Goal: Information Seeking & Learning: Find specific fact

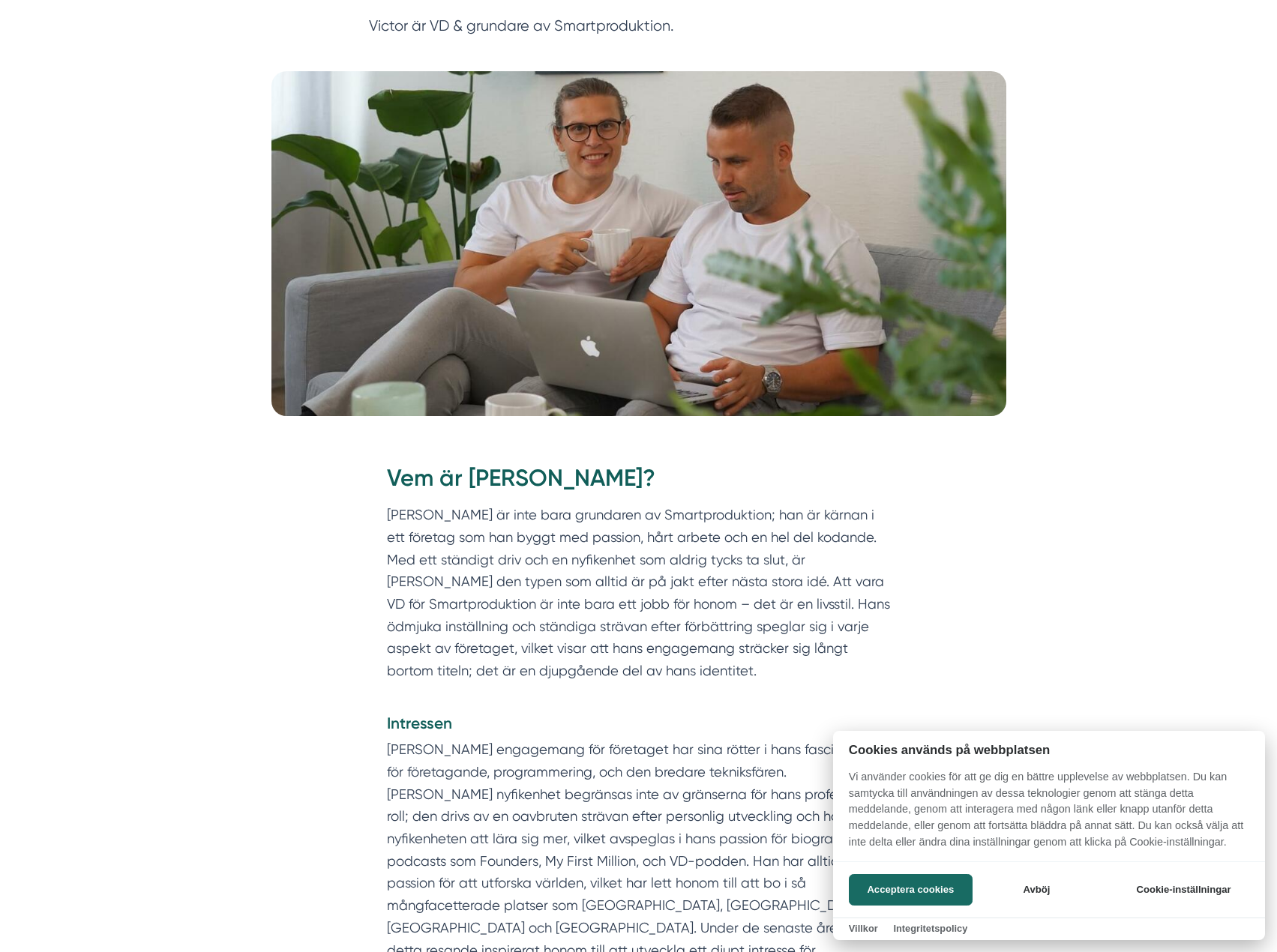
drag, startPoint x: 1149, startPoint y: 384, endPoint x: 1155, endPoint y: 431, distance: 47.4
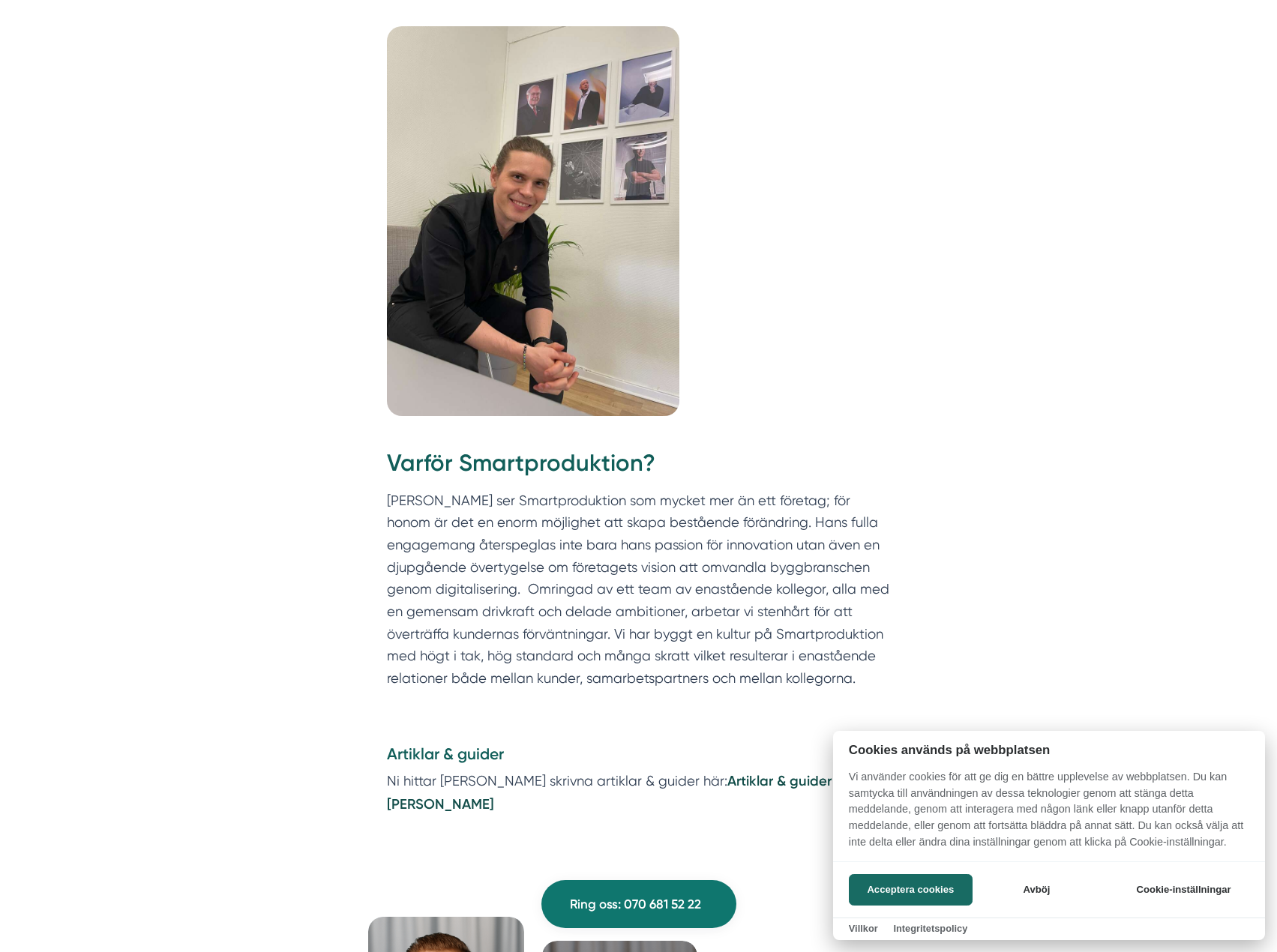
scroll to position [1256, 0]
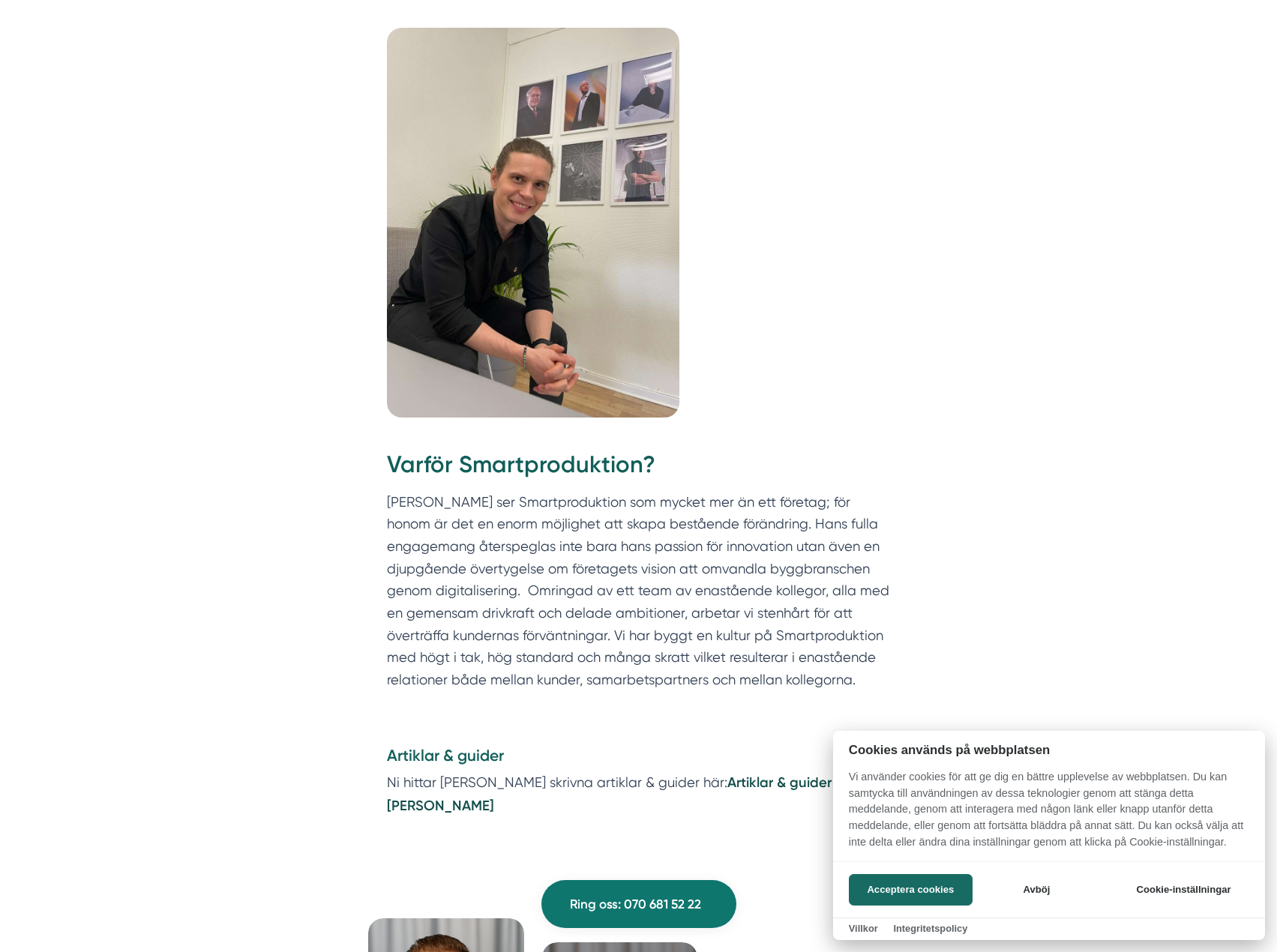
drag, startPoint x: 796, startPoint y: 585, endPoint x: 614, endPoint y: 503, distance: 199.6
click at [605, 507] on div at bounding box center [638, 476] width 1277 height 952
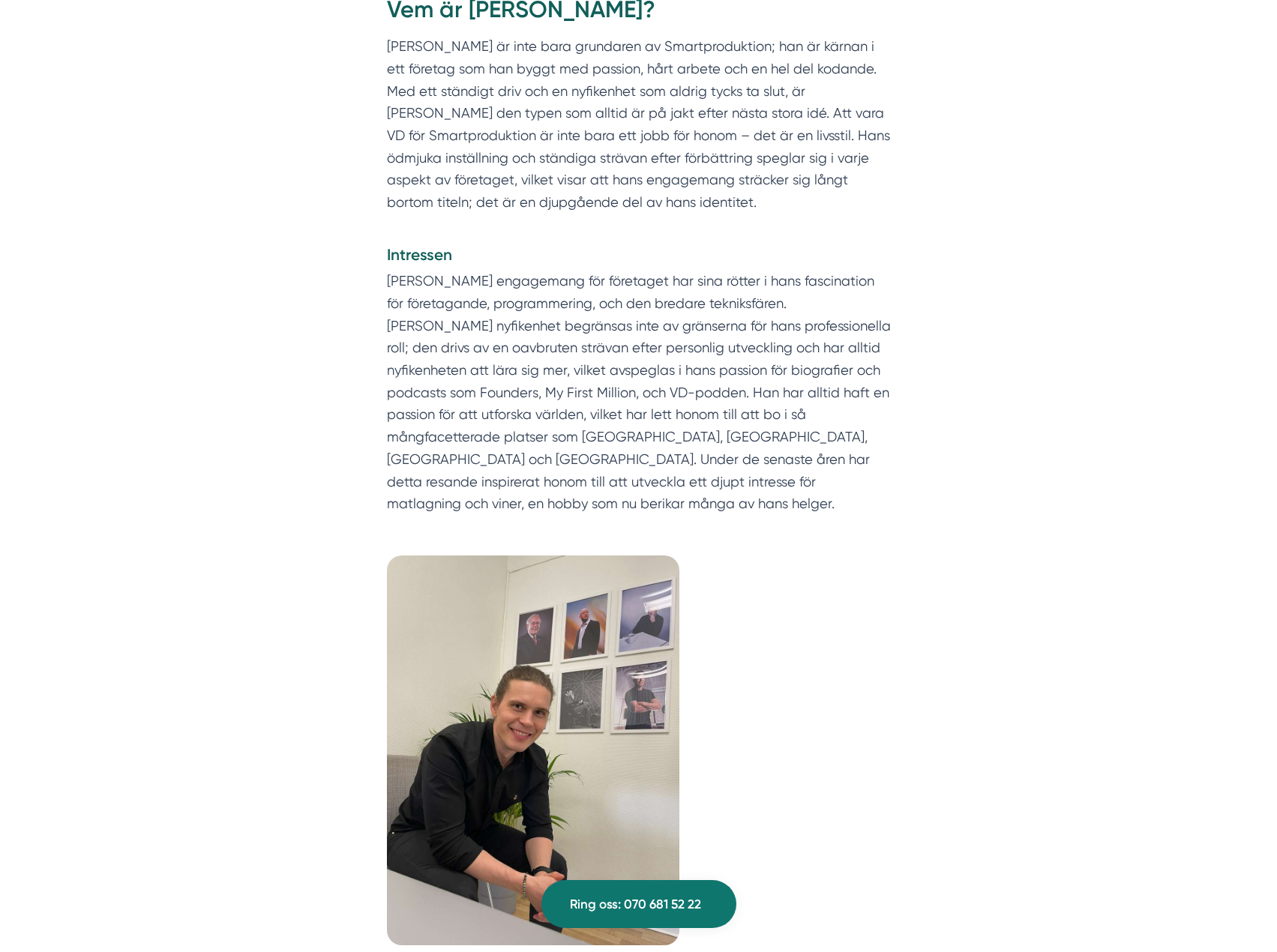
scroll to position [506, 0]
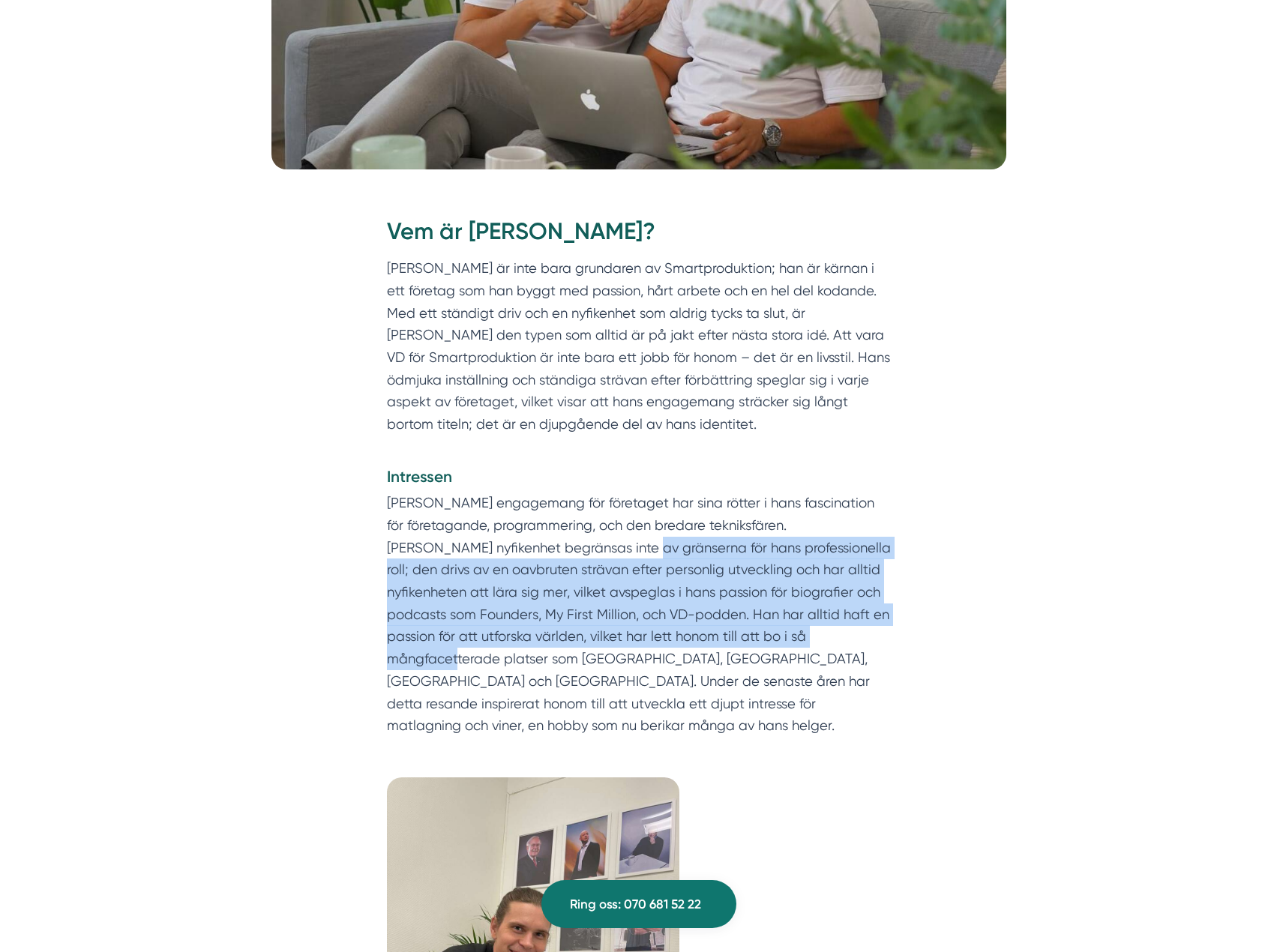
drag, startPoint x: 638, startPoint y: 587, endPoint x: 499, endPoint y: 533, distance: 149.1
click at [499, 537] on p "[PERSON_NAME] engagemang för företaget har sina rötter i hans fascination för f…" at bounding box center [638, 614] width 504 height 245
click at [820, 593] on p "[PERSON_NAME] engagemang för företaget har sina rötter i hans fascination för f…" at bounding box center [638, 614] width 504 height 245
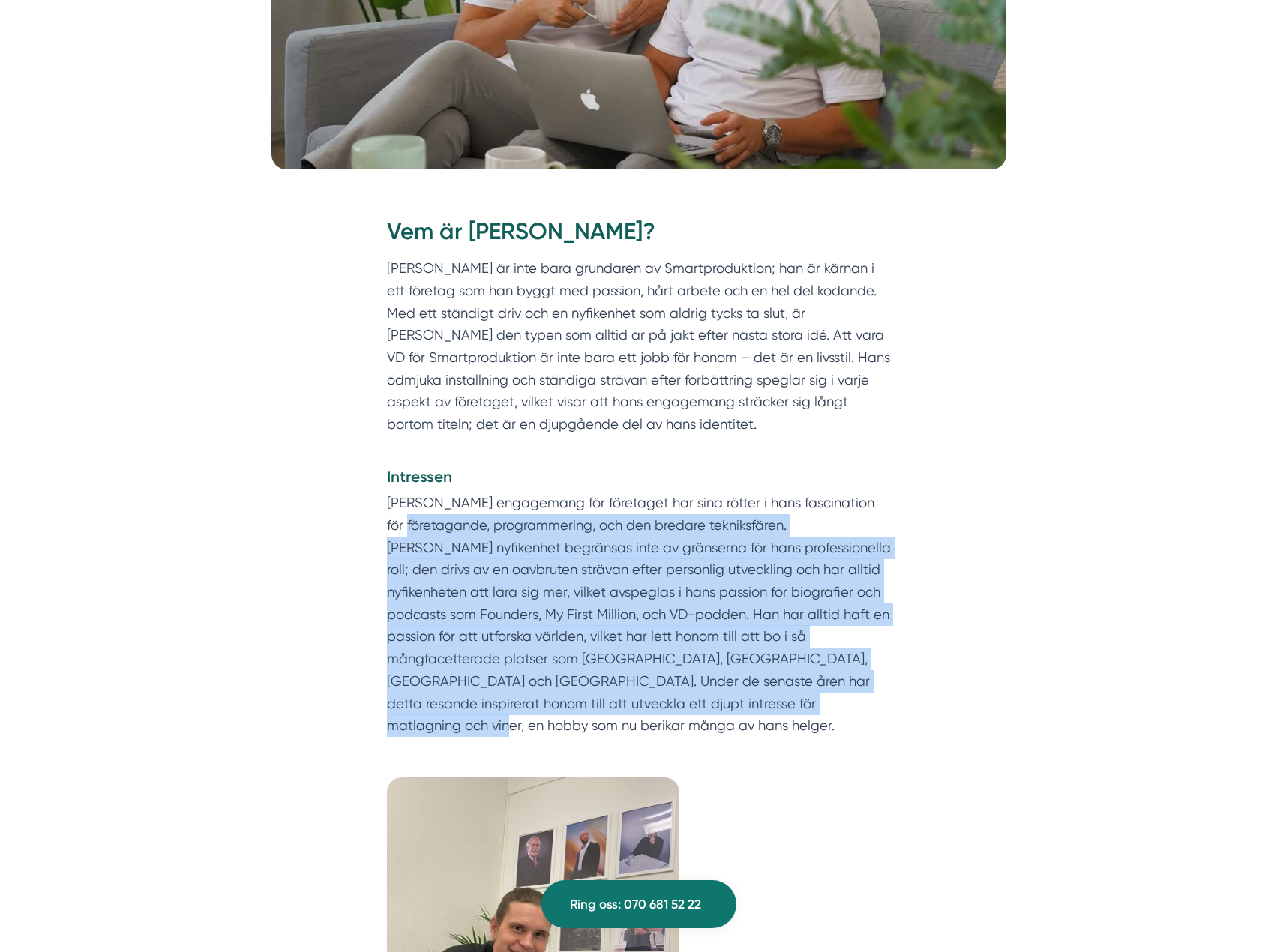
drag, startPoint x: 780, startPoint y: 692, endPoint x: 415, endPoint y: 523, distance: 402.2
click at [370, 519] on div "Vem är [PERSON_NAME]? [PERSON_NAME] är inte bara grundaren av Smartproduktion; …" at bounding box center [638, 481] width 576 height 575
click at [893, 569] on div "Vem är [PERSON_NAME]? [PERSON_NAME] är inte bara grundaren av Smartproduktion; …" at bounding box center [638, 481] width 576 height 575
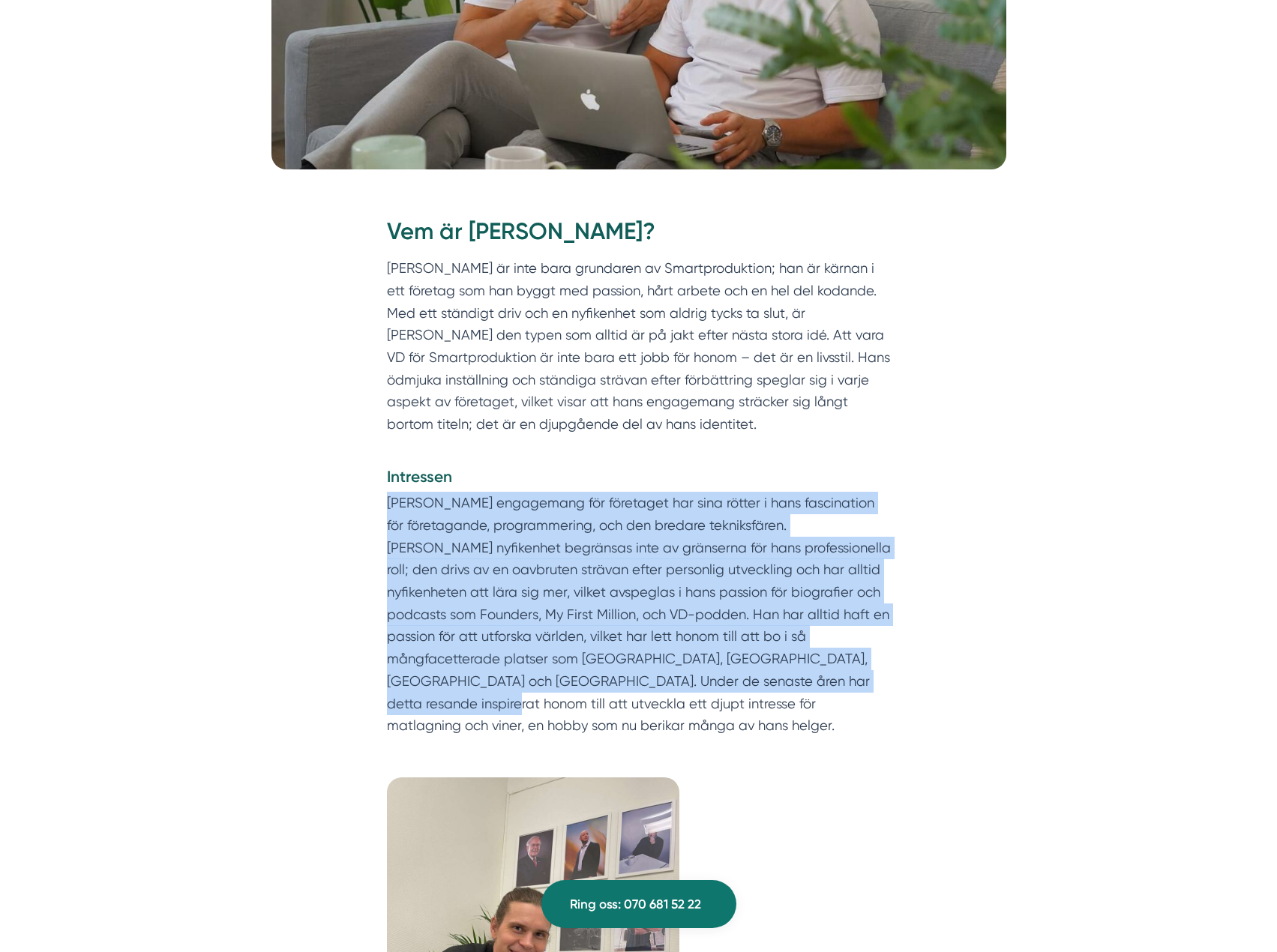
drag, startPoint x: 769, startPoint y: 682, endPoint x: 367, endPoint y: 505, distance: 439.2
click at [367, 505] on div "Vem är [PERSON_NAME]? [PERSON_NAME] är inte bara grundaren av Smartproduktion; …" at bounding box center [638, 481] width 576 height 575
click at [670, 583] on p "[PERSON_NAME] engagemang för företaget har sina rötter i hans fascination för f…" at bounding box center [638, 614] width 504 height 245
drag, startPoint x: 771, startPoint y: 712, endPoint x: 425, endPoint y: 540, distance: 386.4
click at [375, 505] on div "Vem är [PERSON_NAME]? [PERSON_NAME] är inte bara grundaren av Smartproduktion; …" at bounding box center [638, 481] width 576 height 575
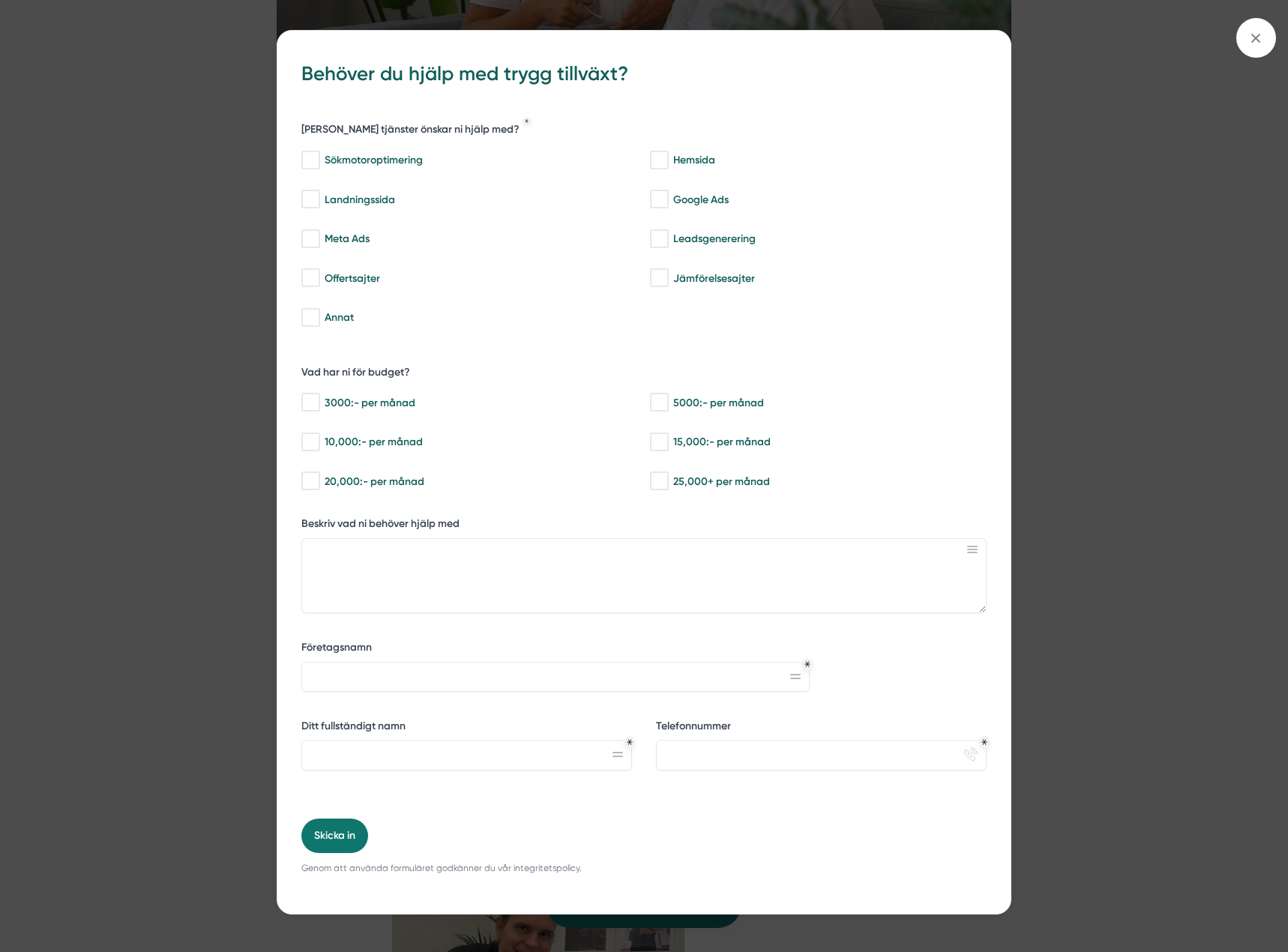
click at [1123, 455] on div "bbc9b822-b2c6-488a-ab3e-9a2d59e49c7c Behöver du hjälp med trygg tillväxt? [PERS…" at bounding box center [644, 476] width 1288 height 952
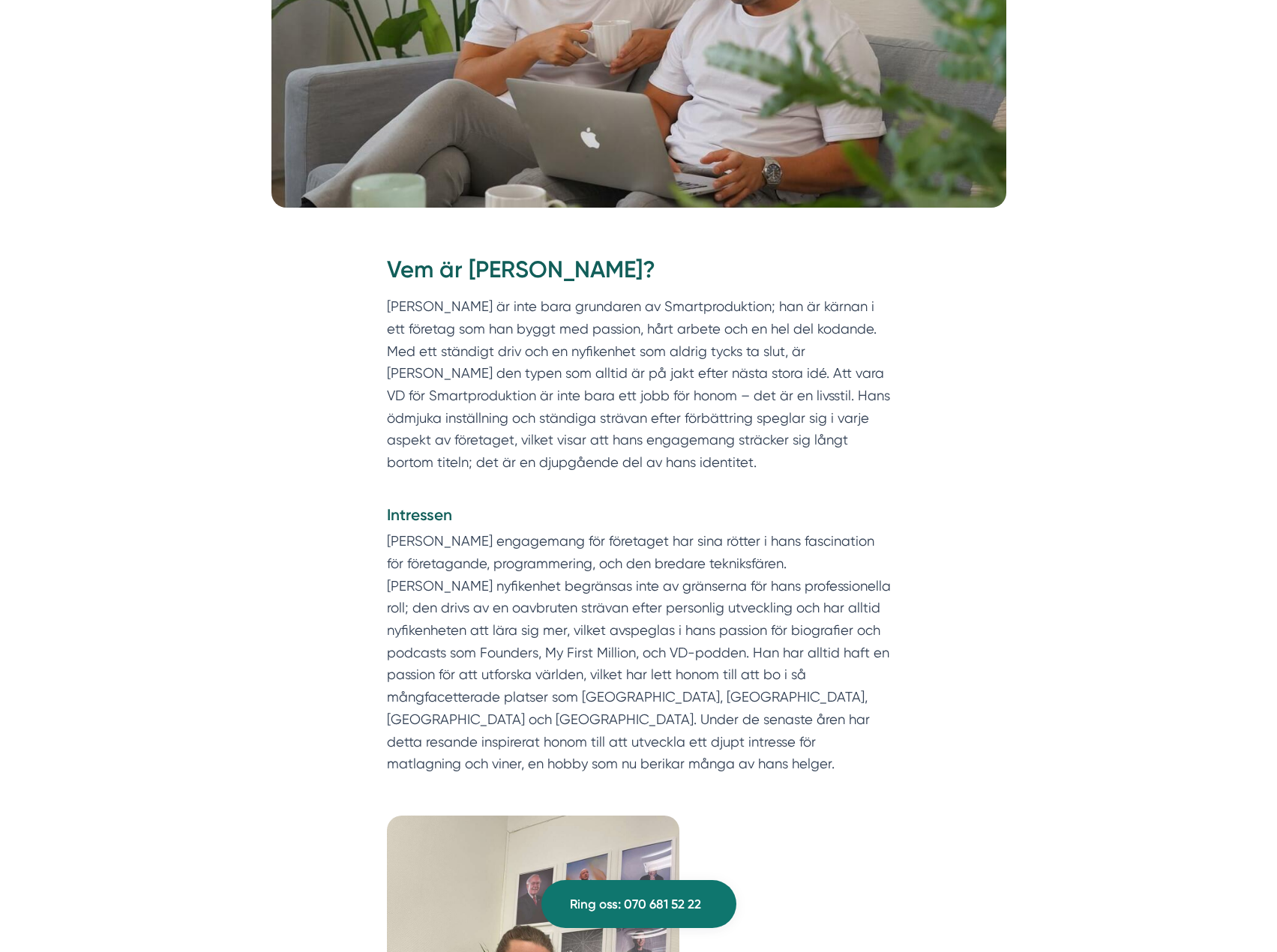
scroll to position [431, 0]
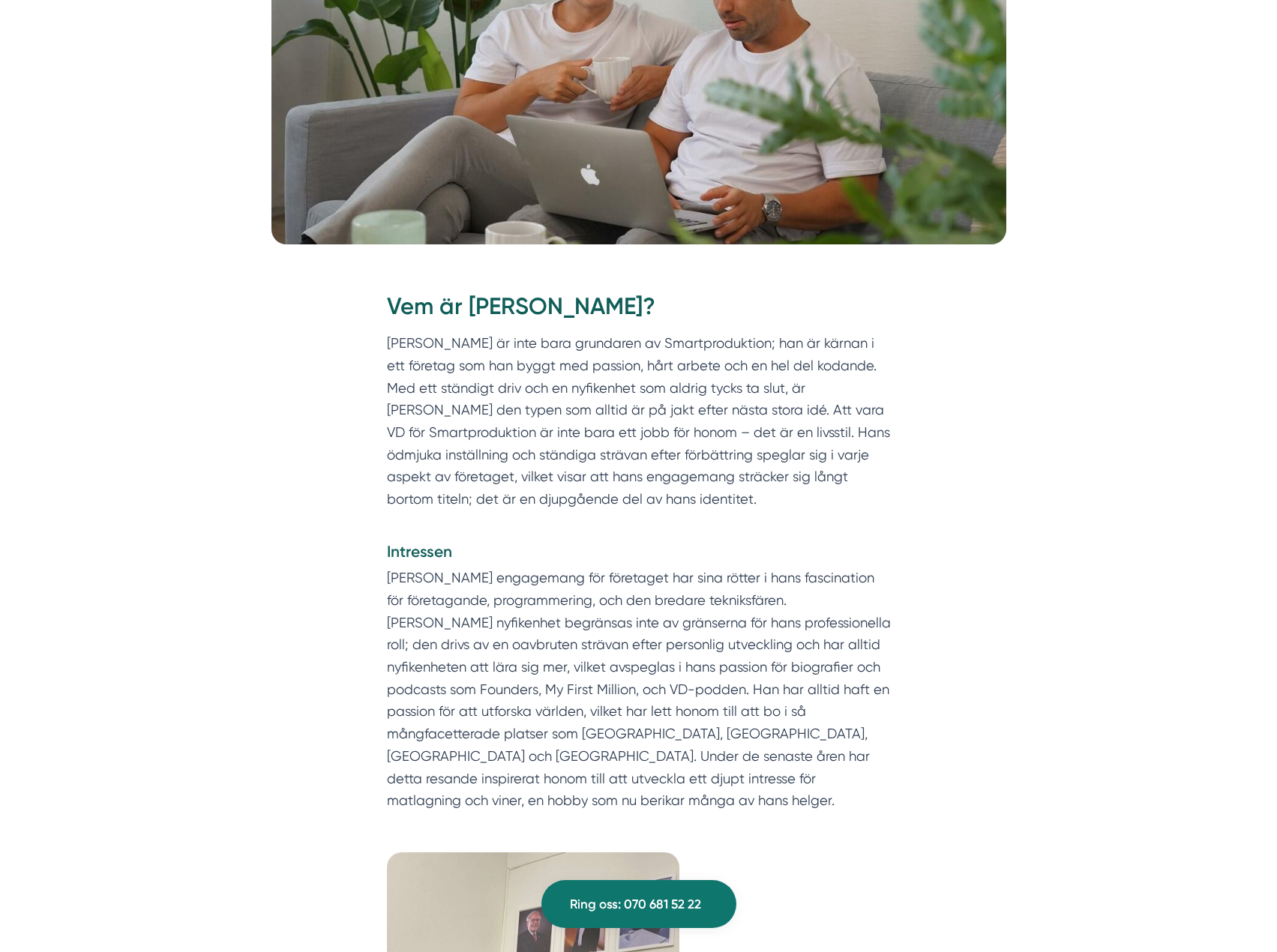
drag, startPoint x: 638, startPoint y: 305, endPoint x: 471, endPoint y: 304, distance: 167.0
click at [471, 304] on h2 "Vem är [PERSON_NAME]?" at bounding box center [638, 310] width 504 height 42
copy h2 "[PERSON_NAME]"
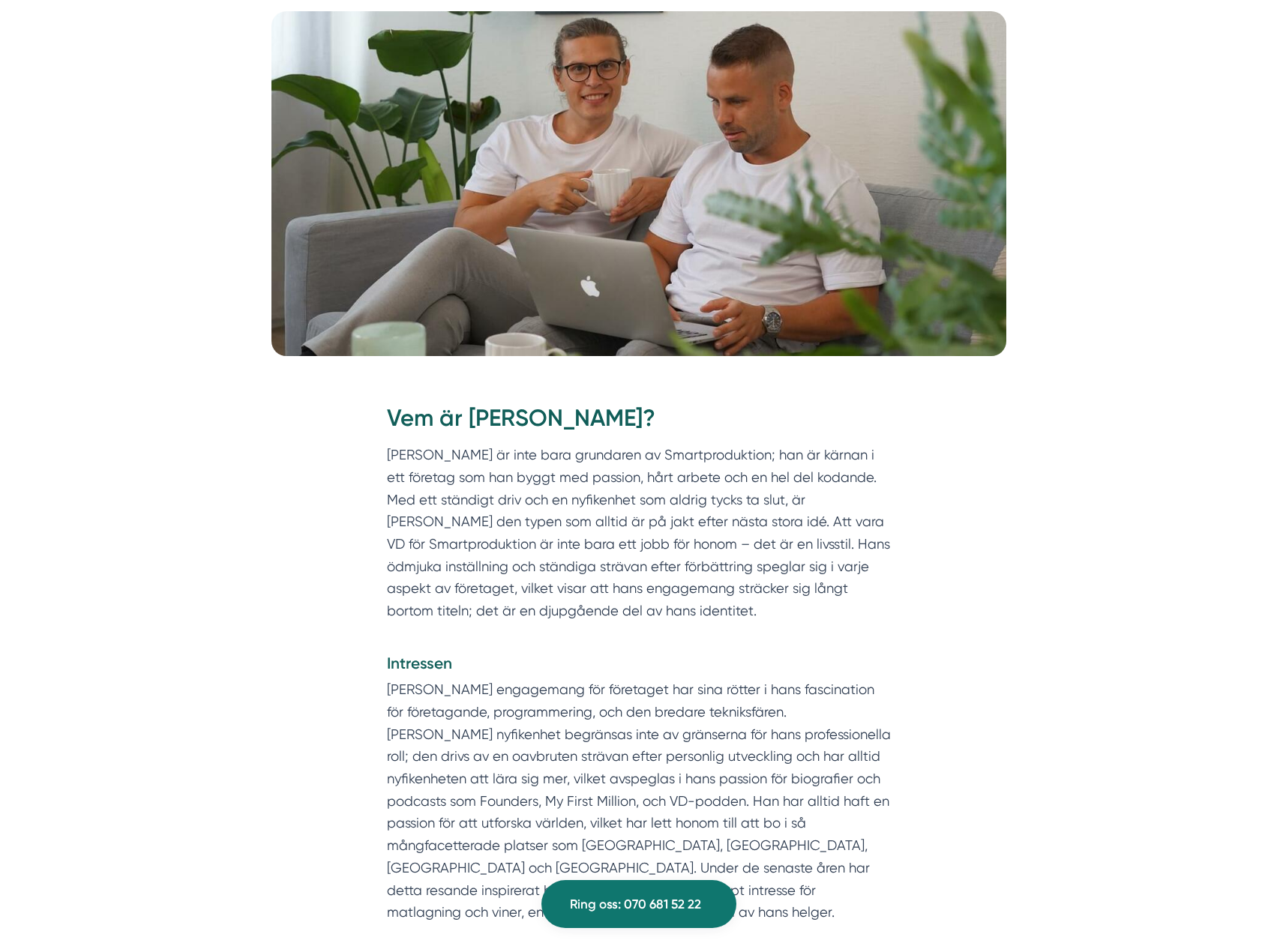
scroll to position [207, 0]
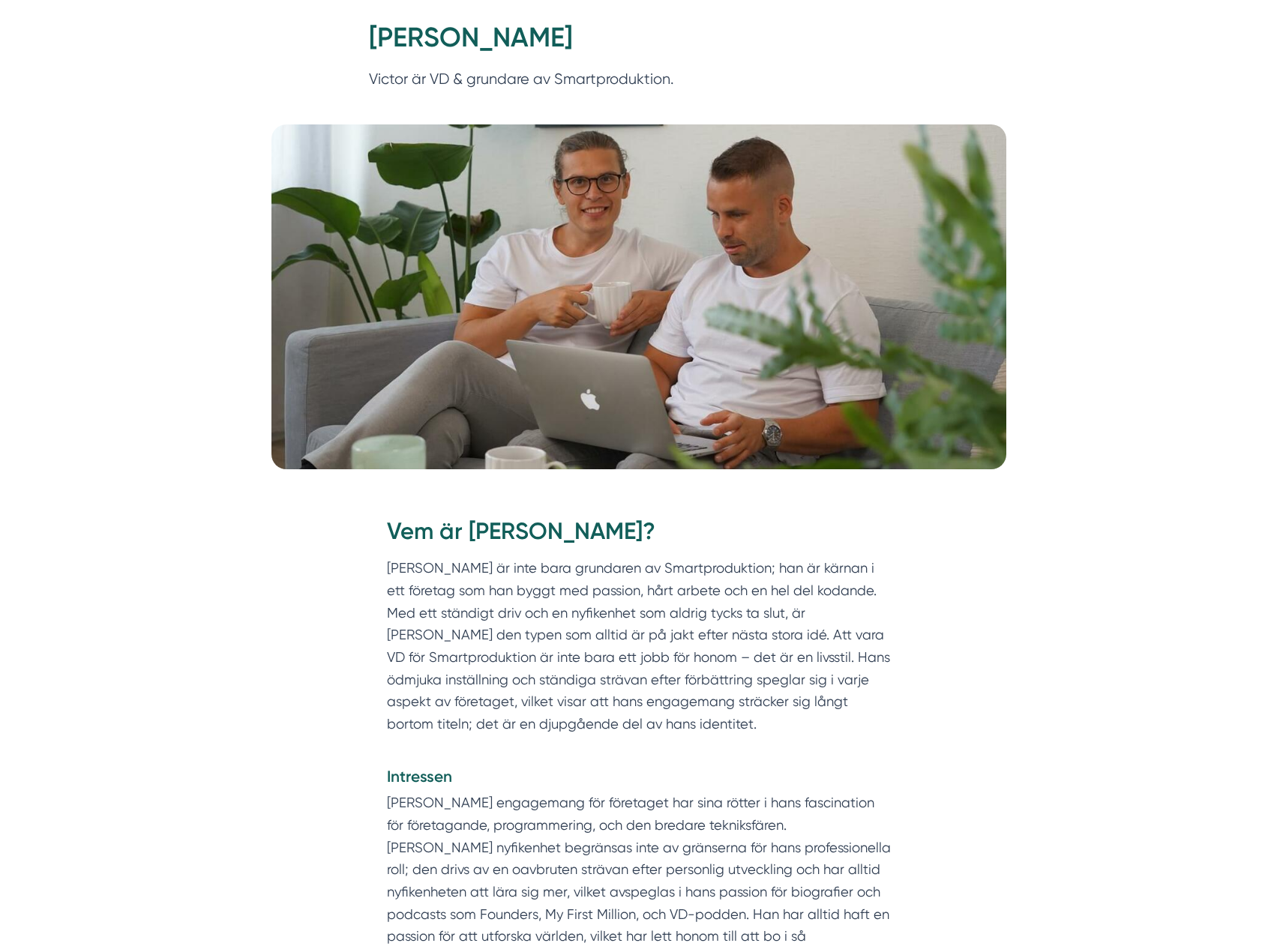
drag, startPoint x: 1134, startPoint y: 267, endPoint x: 1125, endPoint y: 262, distance: 10.3
